Goal: Task Accomplishment & Management: Complete application form

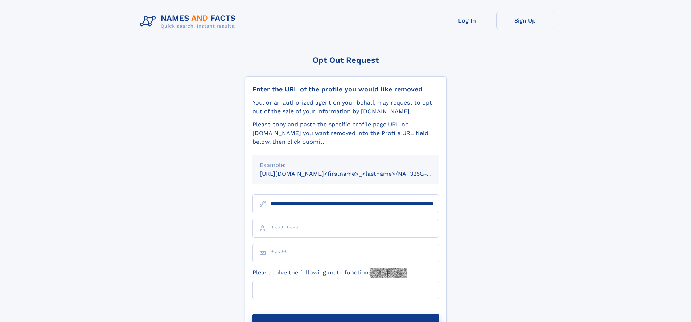
scroll to position [0, 99]
type input "**********"
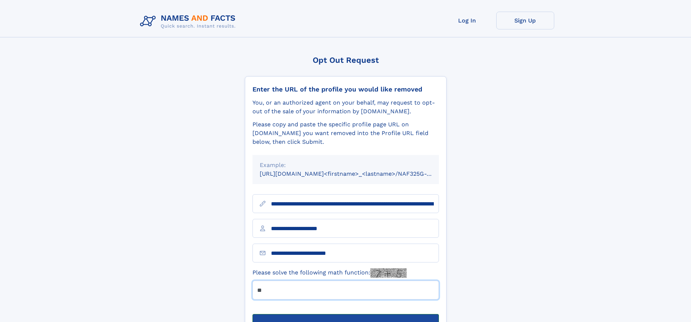
type input "**"
click at [346, 314] on button "Submit Opt Out Request" at bounding box center [346, 325] width 187 height 23
